Goal: Task Accomplishment & Management: Complete application form

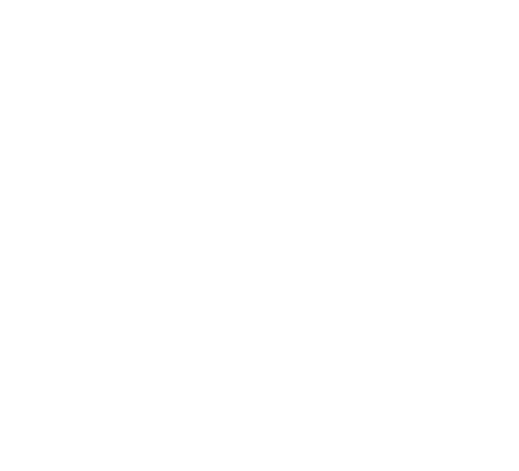
select select "*"
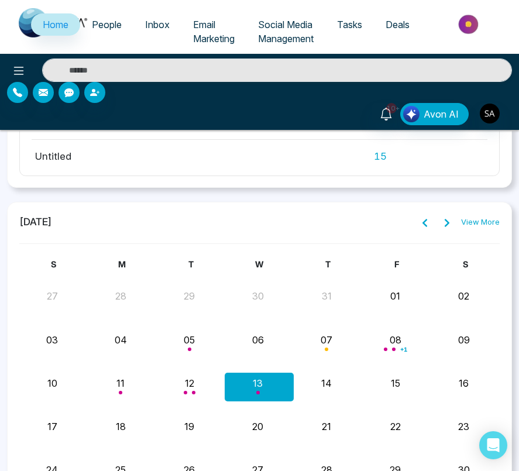
scroll to position [1685, 0]
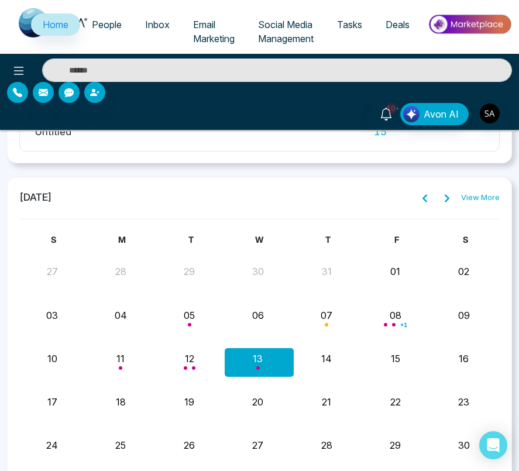
click at [482, 194] on link "View More" at bounding box center [480, 198] width 39 height 12
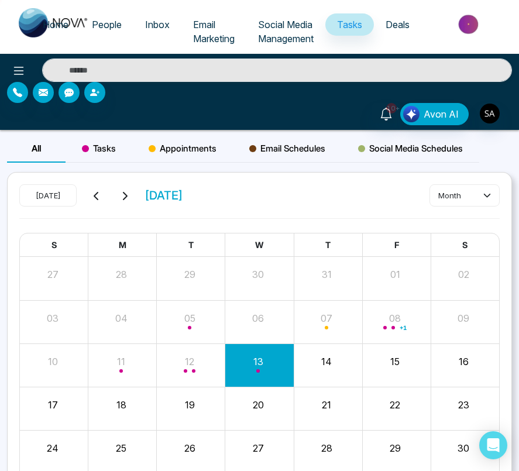
click at [172, 139] on div "Appointments" at bounding box center [182, 148] width 101 height 28
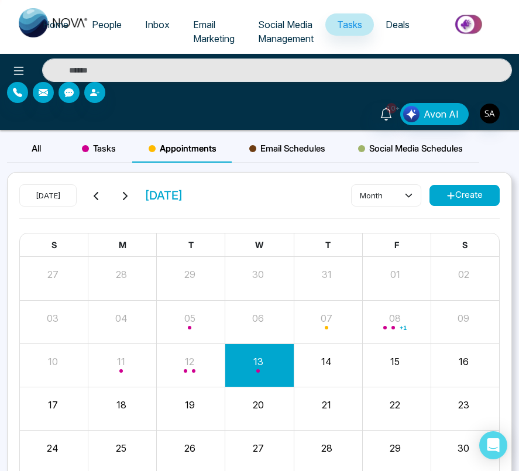
click at [483, 205] on button "Create" at bounding box center [464, 195] width 70 height 21
click at [471, 195] on button "Create" at bounding box center [464, 195] width 70 height 21
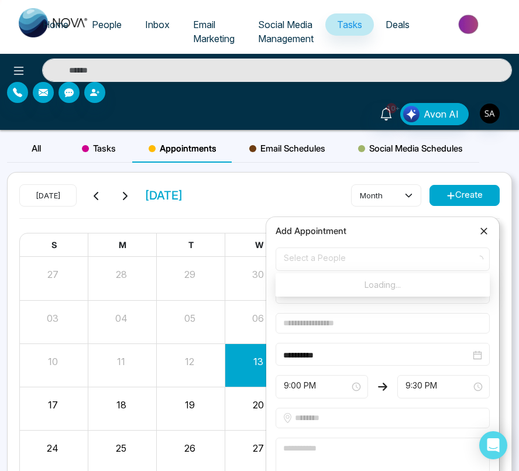
click at [384, 254] on span "Select a People" at bounding box center [383, 259] width 198 height 20
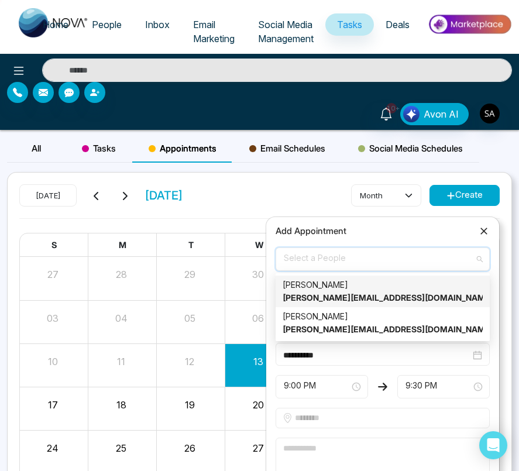
click at [353, 290] on div "[PERSON_NAME] [PERSON_NAME][EMAIL_ADDRESS][DOMAIN_NAME]" at bounding box center [382, 291] width 200 height 26
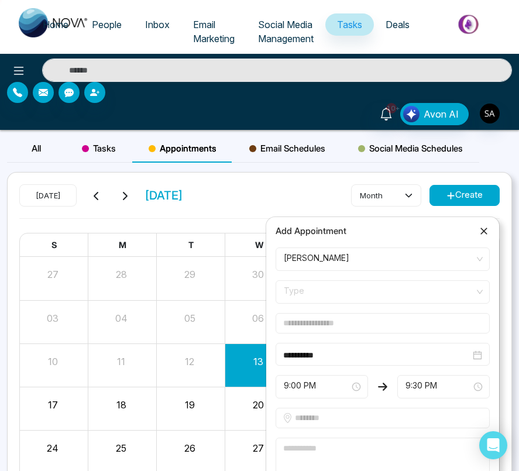
click at [326, 307] on form "**********" at bounding box center [382, 383] width 228 height 272
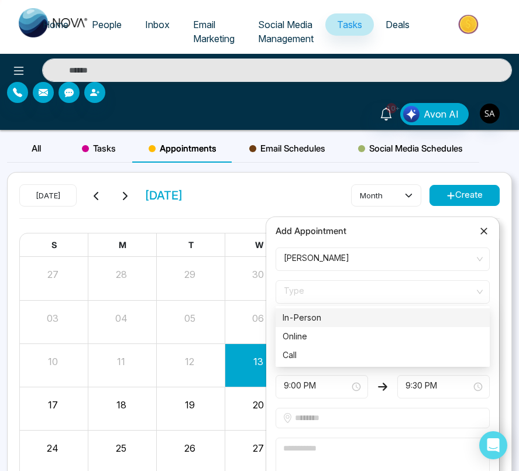
click at [343, 290] on span "Type" at bounding box center [383, 292] width 198 height 20
click at [343, 320] on div "In-Person" at bounding box center [382, 317] width 200 height 13
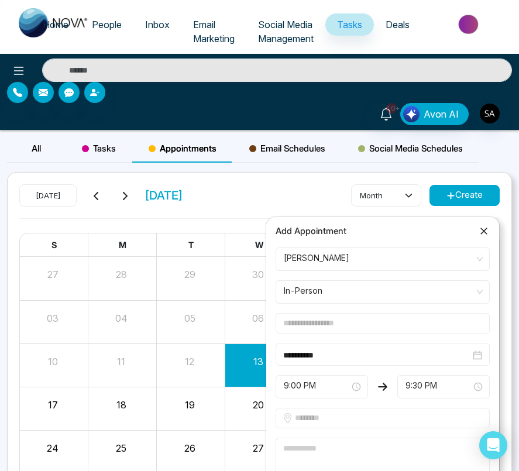
click at [313, 320] on input "text" at bounding box center [382, 323] width 214 height 20
type input "*****"
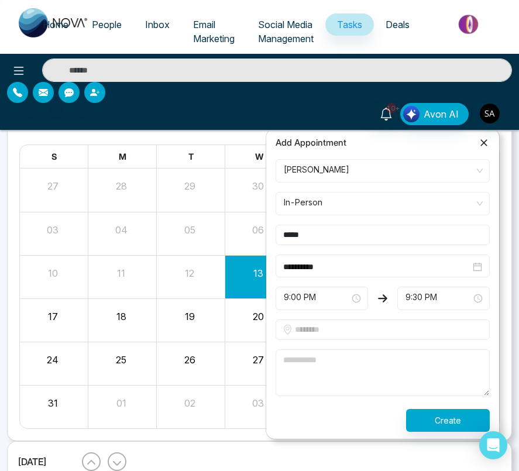
scroll to position [98, 0]
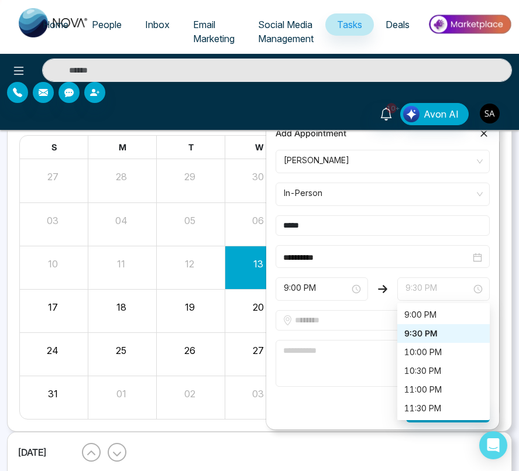
click at [417, 287] on span "9:30 PM" at bounding box center [443, 289] width 76 height 20
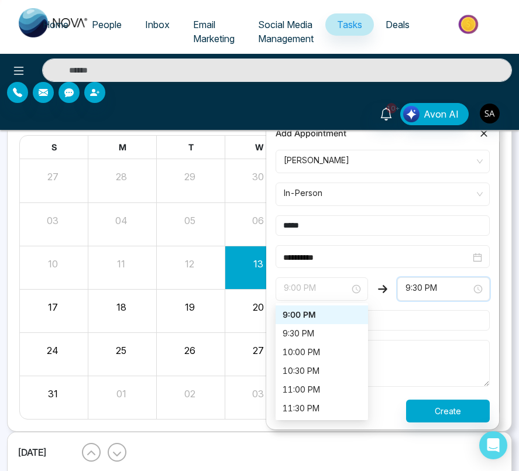
click at [299, 286] on span "9:00 PM" at bounding box center [322, 289] width 76 height 20
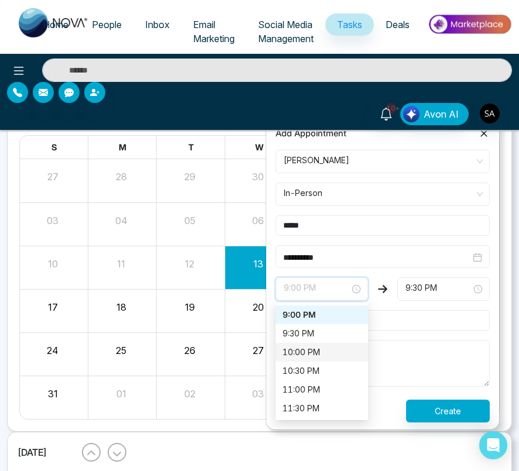
click at [312, 346] on div "10:00 PM" at bounding box center [321, 352] width 78 height 13
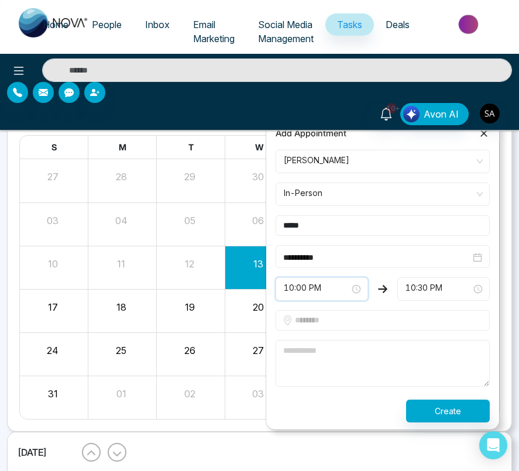
click at [326, 322] on input "text" at bounding box center [382, 320] width 214 height 20
type input "*******"
click at [345, 348] on textarea at bounding box center [382, 363] width 214 height 47
type textarea "*"
click at [430, 406] on button "Create" at bounding box center [448, 410] width 84 height 23
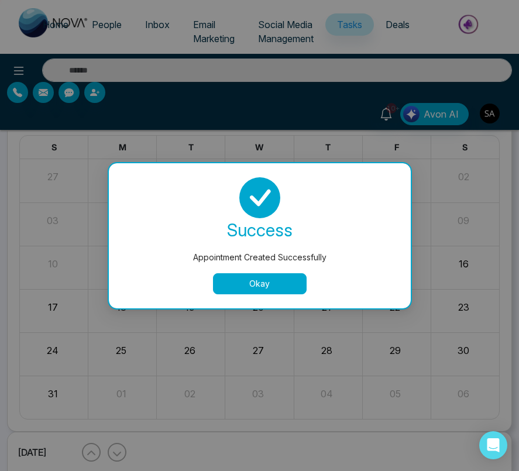
click at [294, 279] on button "Okay" at bounding box center [260, 283] width 94 height 21
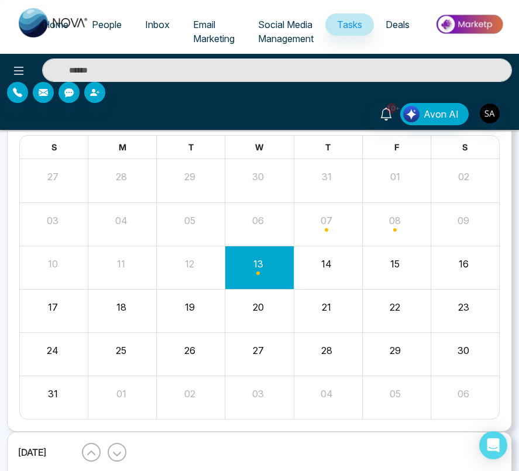
click at [259, 272] on span "Month View" at bounding box center [258, 273] width 4 height 4
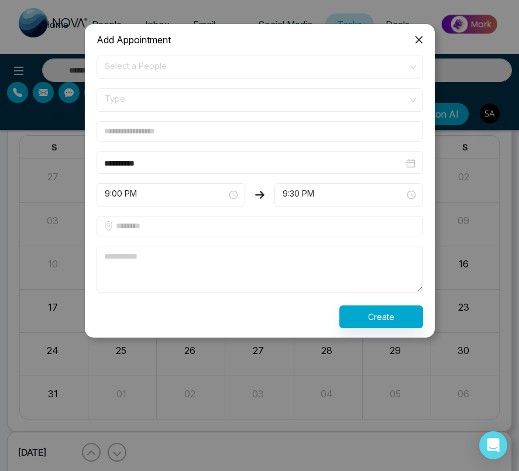
click at [419, 39] on icon "close" at bounding box center [418, 39] width 9 height 9
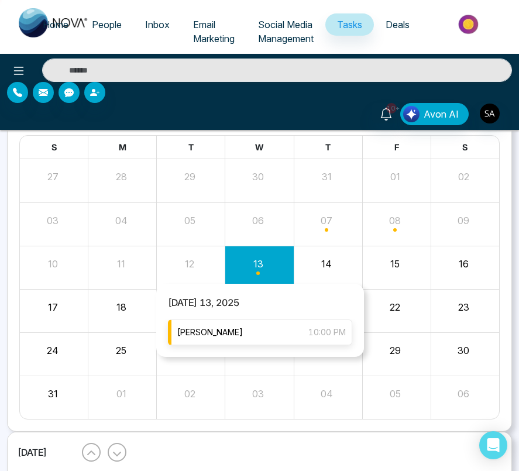
click at [270, 333] on div "[PERSON_NAME] 10:00 PM" at bounding box center [260, 332] width 184 height 26
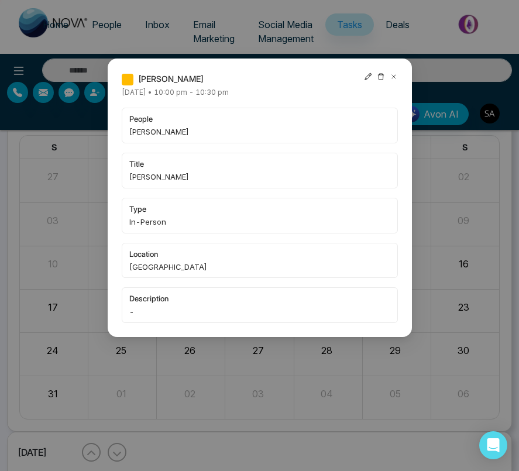
click at [370, 78] on icon at bounding box center [368, 76] width 8 height 8
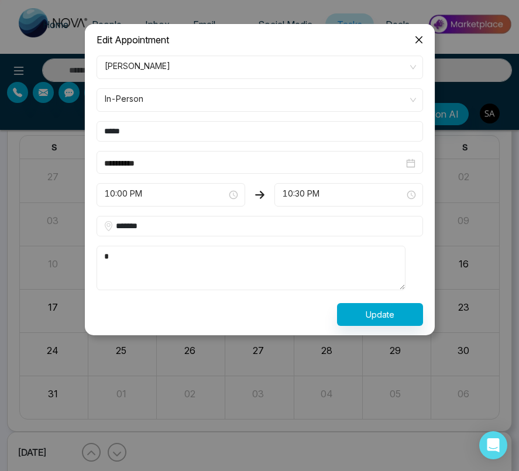
click at [419, 37] on icon "close" at bounding box center [418, 39] width 9 height 9
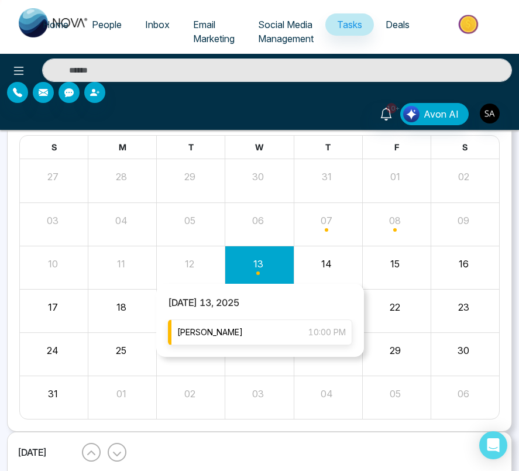
click at [263, 343] on div "[PERSON_NAME] 10:00 PM" at bounding box center [260, 332] width 184 height 26
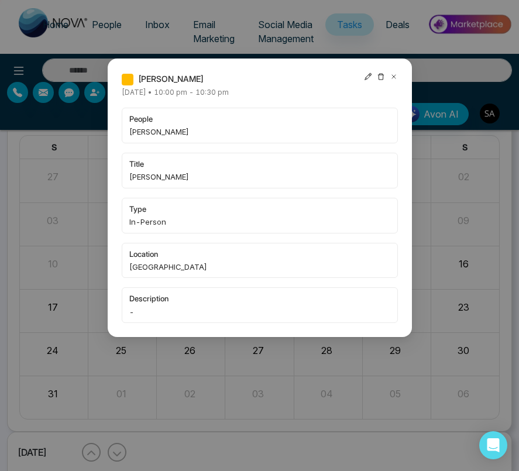
click at [365, 79] on icon at bounding box center [367, 76] width 7 height 7
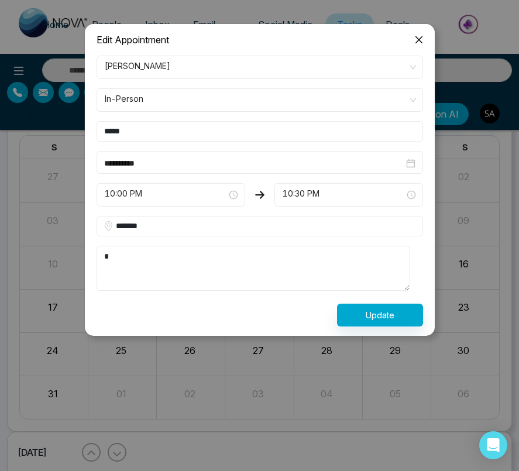
click at [417, 43] on icon "close" at bounding box center [418, 39] width 9 height 9
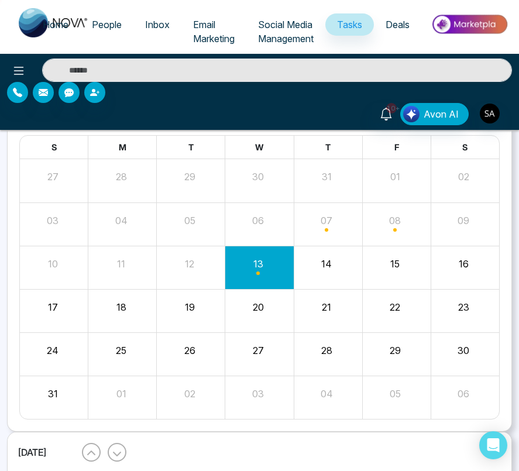
scroll to position [0, 0]
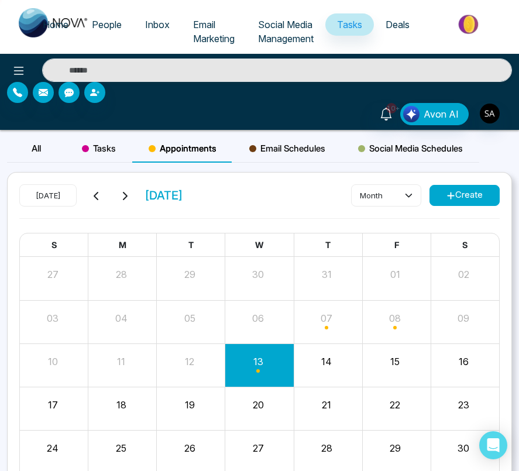
click at [113, 151] on span "Tasks" at bounding box center [99, 148] width 34 height 14
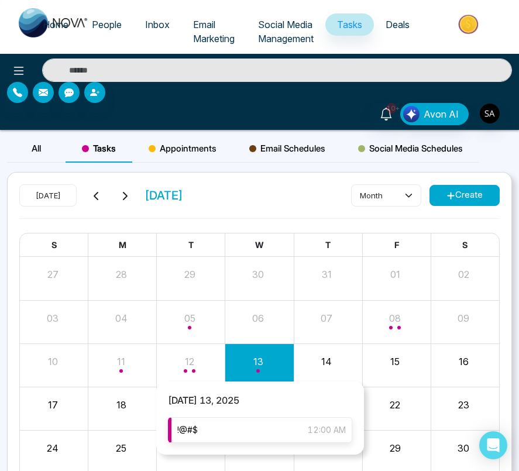
click at [248, 426] on div "!@#$ 12:00 AM" at bounding box center [260, 430] width 184 height 26
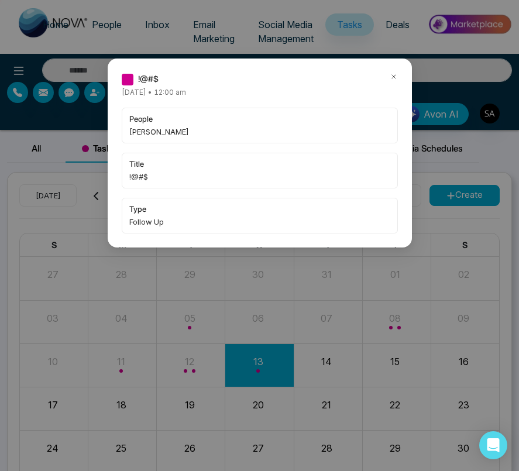
click at [391, 76] on icon at bounding box center [393, 76] width 8 height 8
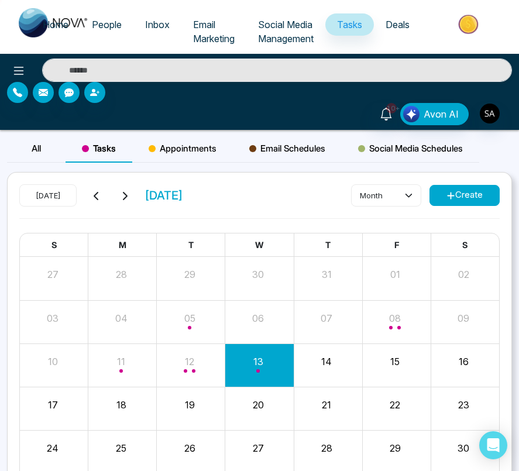
click at [441, 196] on button "Create" at bounding box center [464, 195] width 70 height 21
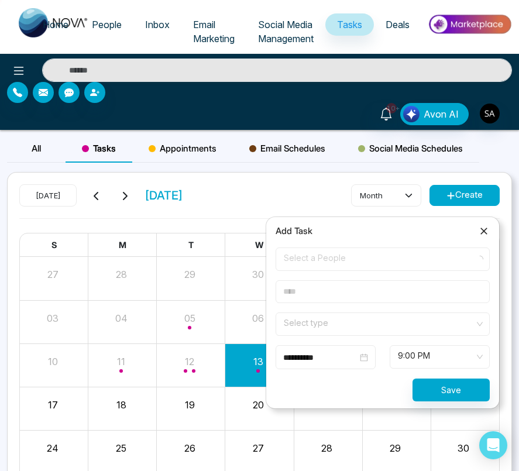
click at [375, 263] on span "Select a People" at bounding box center [383, 259] width 198 height 20
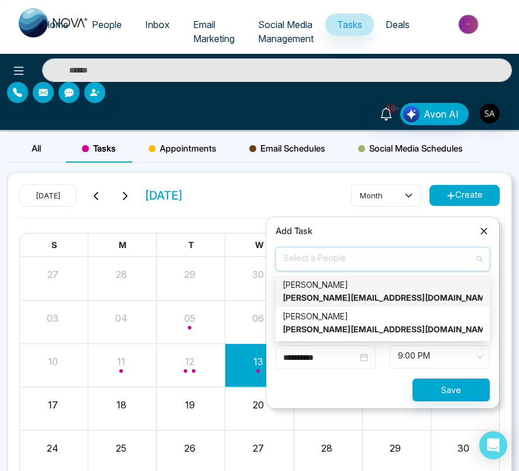
click at [364, 285] on div "sahil akbari sahil+t2@mmnovatech.com" at bounding box center [382, 291] width 200 height 26
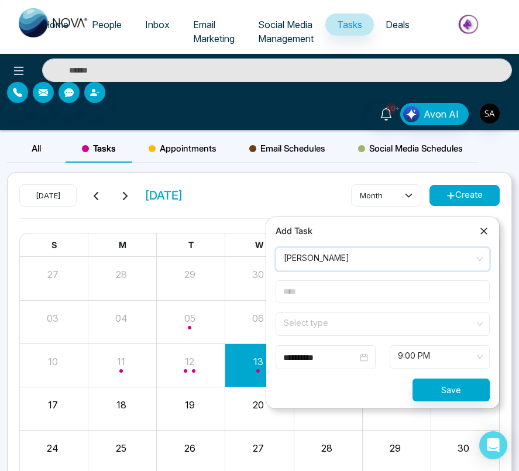
click at [351, 307] on form "**********" at bounding box center [382, 324] width 228 height 154
click at [331, 293] on input "text" at bounding box center [382, 291] width 214 height 23
type input "**********"
click at [324, 334] on span at bounding box center [378, 324] width 192 height 22
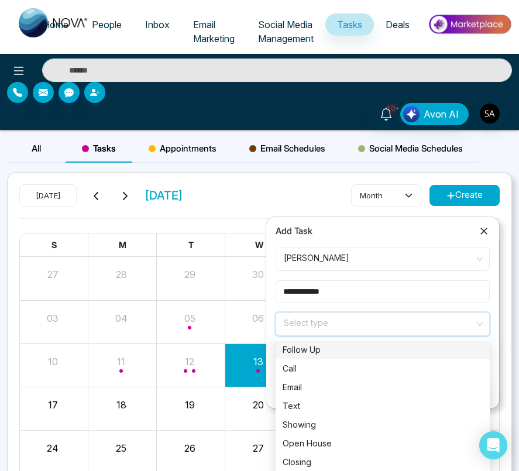
click at [343, 363] on div "Call" at bounding box center [382, 368] width 200 height 13
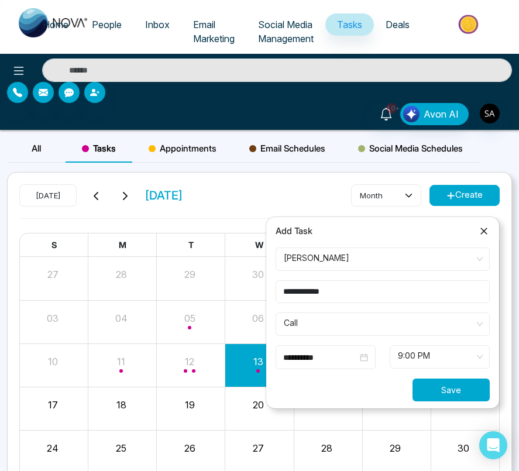
click at [463, 386] on button "Save" at bounding box center [450, 389] width 77 height 23
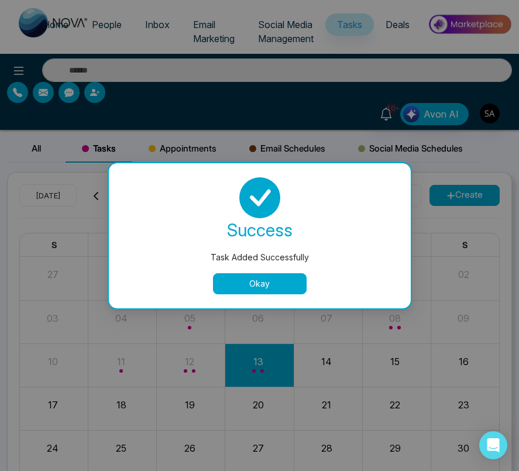
click at [274, 357] on div "Task Added Successfully success Task Added Successfully Okay" at bounding box center [259, 235] width 519 height 471
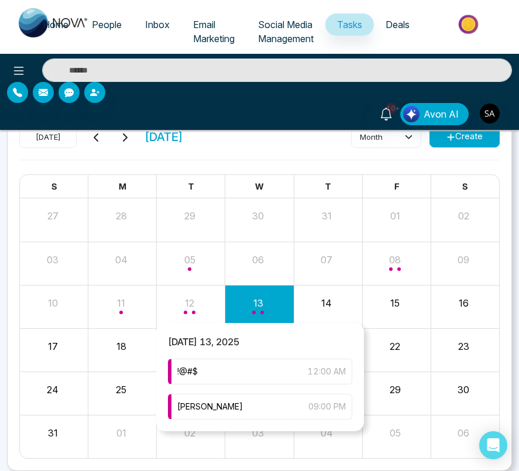
scroll to position [96, 0]
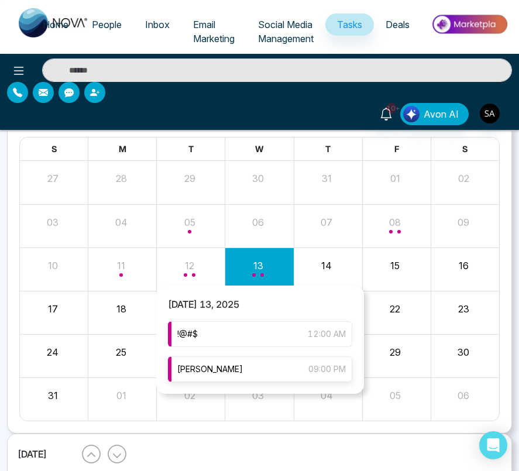
click at [263, 360] on div "sahil akbari 09:00 PM" at bounding box center [260, 369] width 184 height 26
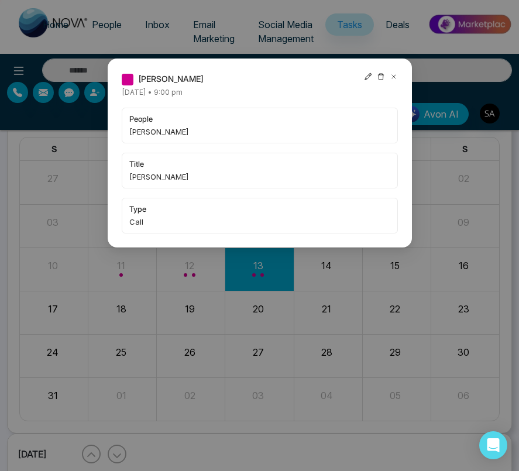
click at [364, 80] on icon at bounding box center [368, 76] width 8 height 8
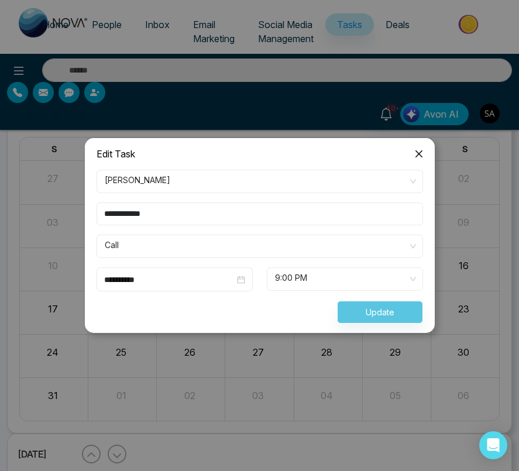
click at [358, 305] on div "Update" at bounding box center [259, 312] width 340 height 23
click at [416, 152] on icon "close" at bounding box center [418, 153] width 7 height 7
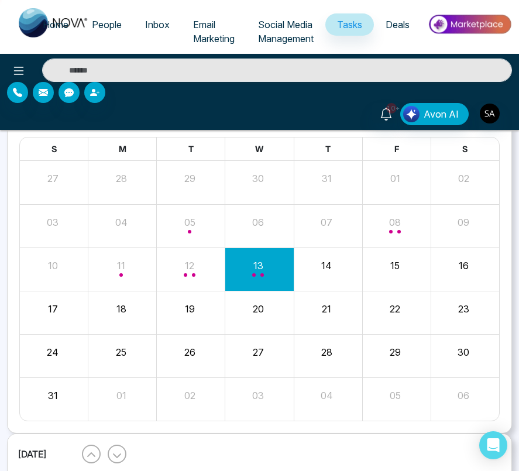
scroll to position [0, 0]
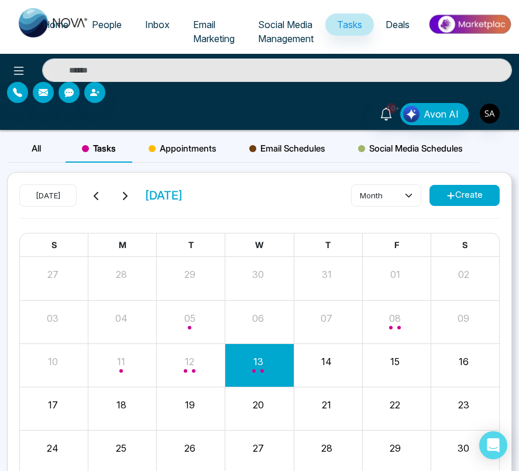
click at [190, 150] on span "Appointments" at bounding box center [183, 148] width 68 height 14
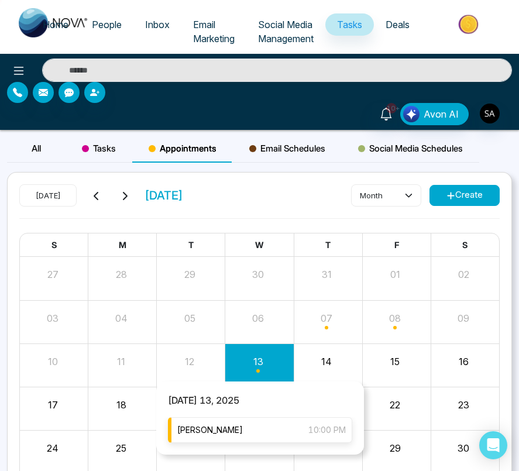
click at [265, 436] on div "[PERSON_NAME] 10:00 PM" at bounding box center [260, 430] width 184 height 26
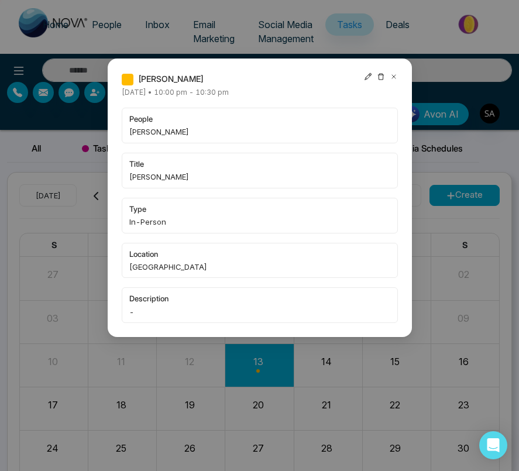
click at [364, 74] on icon at bounding box center [368, 76] width 8 height 8
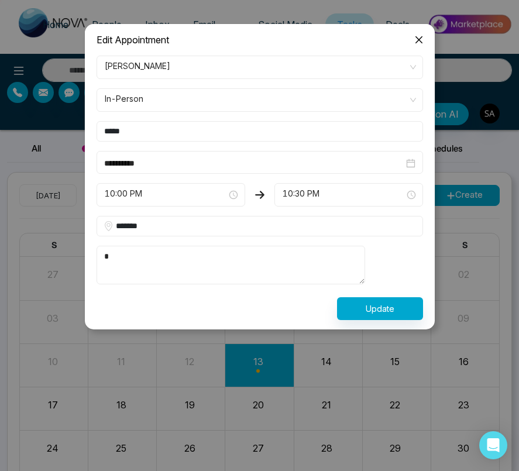
click at [423, 36] on span "Close" at bounding box center [419, 40] width 32 height 32
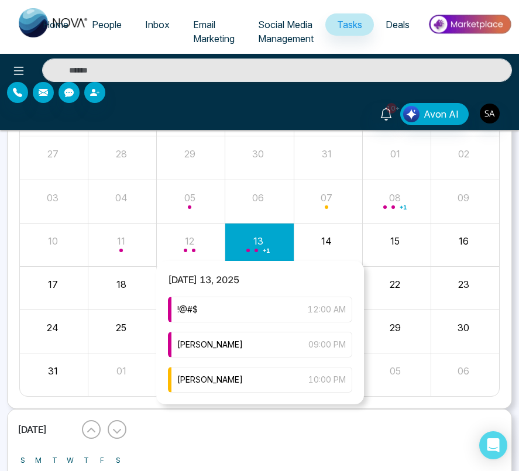
scroll to position [143, 0]
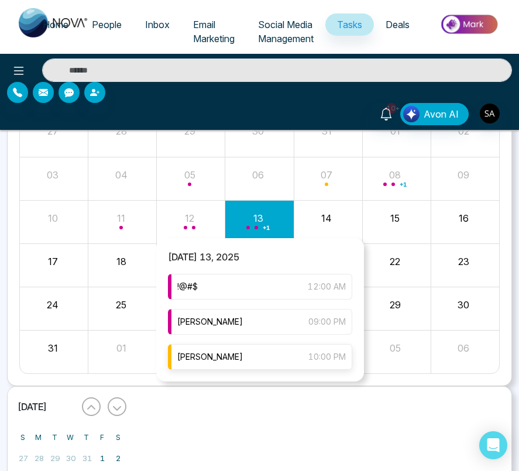
click at [263, 355] on div "[PERSON_NAME] 10:00 PM" at bounding box center [260, 357] width 184 height 26
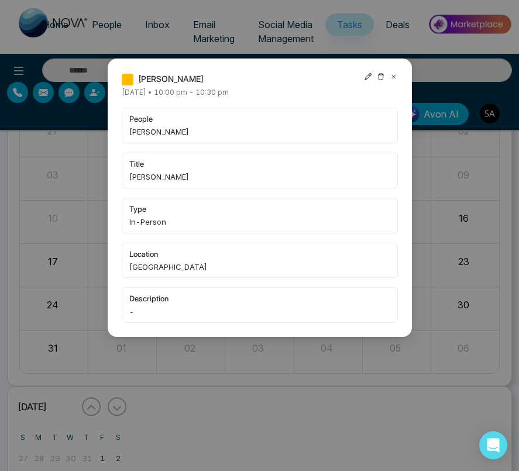
click at [366, 74] on icon at bounding box center [368, 76] width 8 height 8
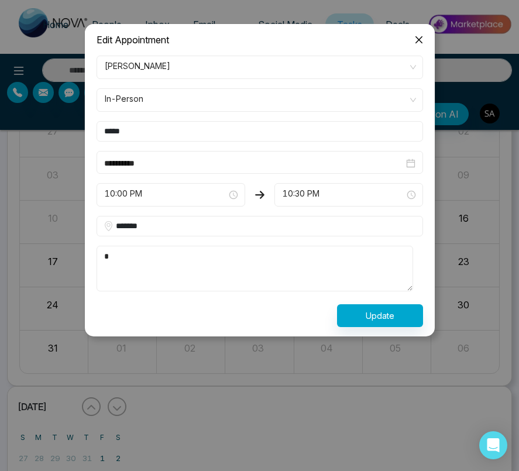
click at [285, 317] on div "Update" at bounding box center [259, 315] width 340 height 23
click at [210, 257] on textarea "*" at bounding box center [254, 269] width 317 height 46
type textarea "*"
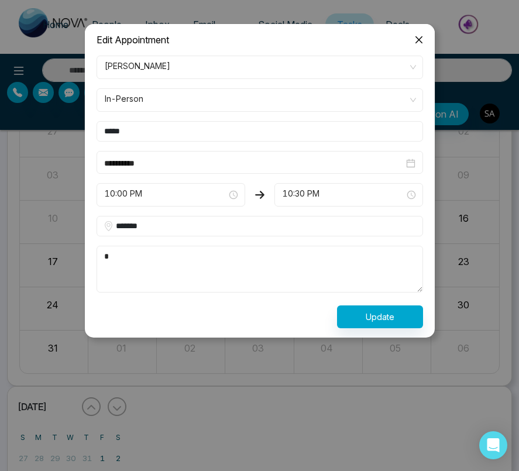
click at [371, 301] on form "**********" at bounding box center [259, 192] width 340 height 272
click at [371, 307] on button "Update" at bounding box center [380, 316] width 86 height 23
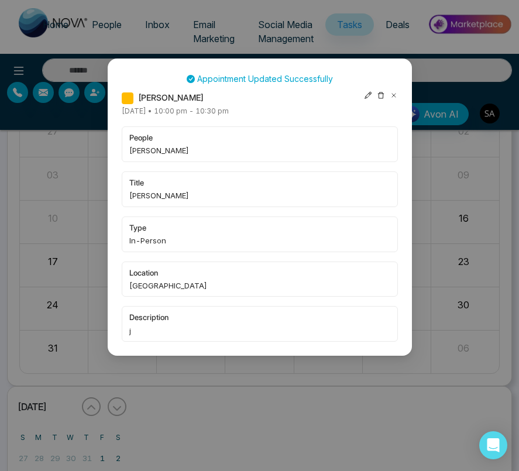
click at [367, 94] on icon at bounding box center [368, 95] width 8 height 8
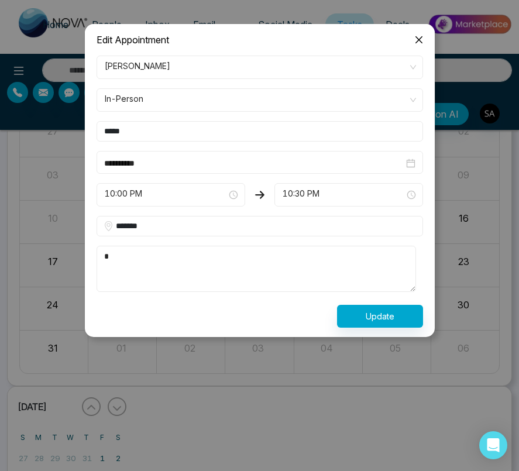
click at [421, 44] on span "Close" at bounding box center [419, 40] width 32 height 32
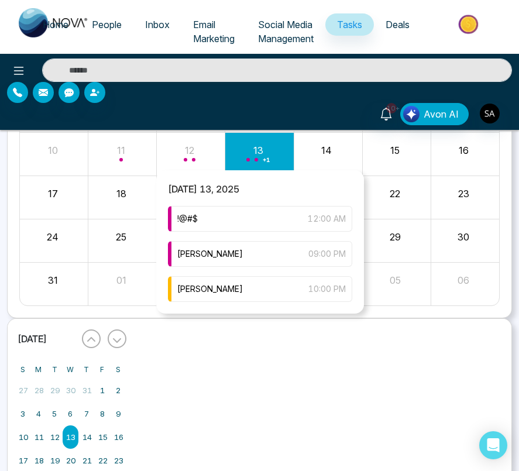
scroll to position [189, 0]
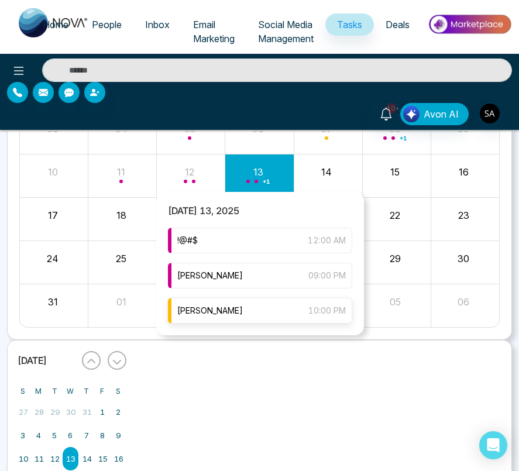
click at [259, 313] on div "[PERSON_NAME] 10:00 PM" at bounding box center [260, 311] width 184 height 26
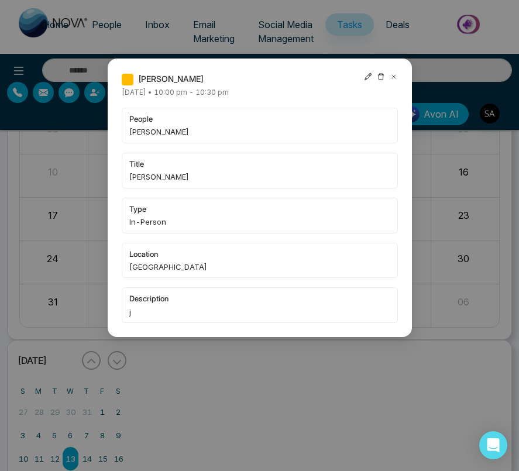
click at [368, 75] on icon at bounding box center [368, 76] width 8 height 8
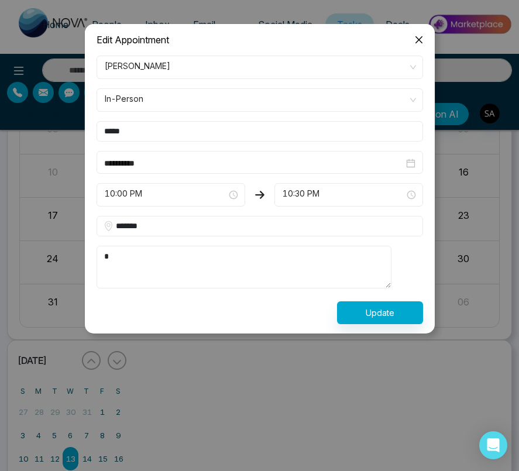
click at [278, 277] on textarea "*" at bounding box center [243, 267] width 295 height 42
